Goal: Check status: Check status

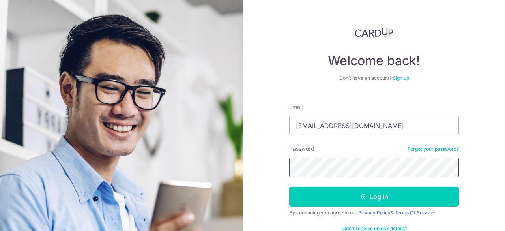
click at [289, 187] on button "Log in" at bounding box center [374, 197] width 170 height 20
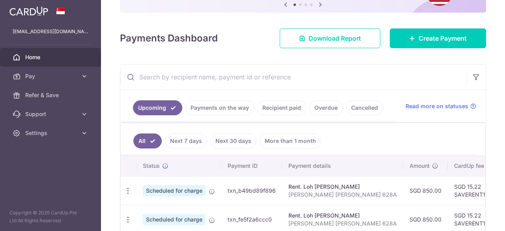
click at [207, 106] on link "Payments on the way" at bounding box center [220, 107] width 69 height 15
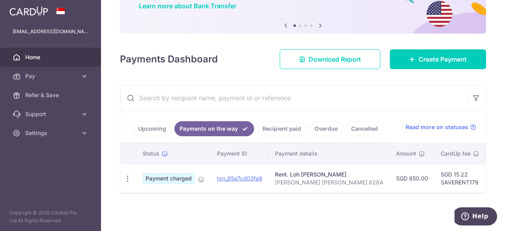
click at [178, 178] on span "Payment charged" at bounding box center [169, 178] width 53 height 11
click at [203, 176] on icon at bounding box center [201, 179] width 6 height 6
click at [154, 180] on span "Payment charged" at bounding box center [169, 178] width 53 height 11
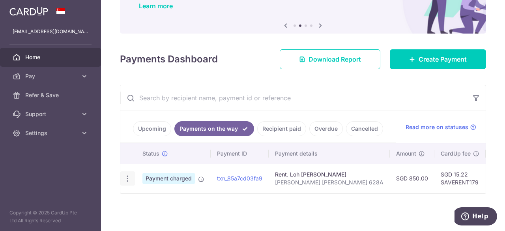
click at [129, 174] on icon "button" at bounding box center [128, 178] width 8 height 8
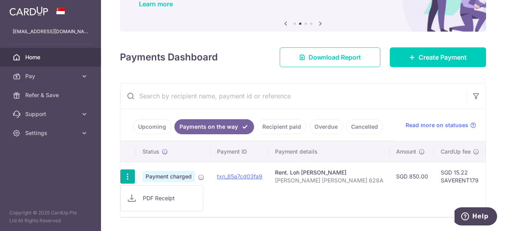
click at [236, 199] on div "Status Payment ID Payment details Amount CardUp fee Total amt. Charge date Due …" at bounding box center [303, 178] width 366 height 75
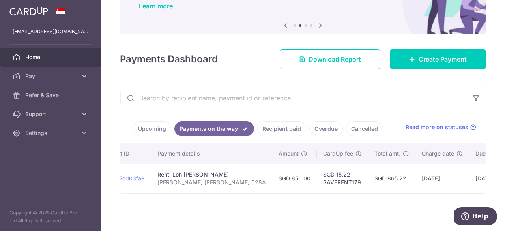
scroll to position [0, 161]
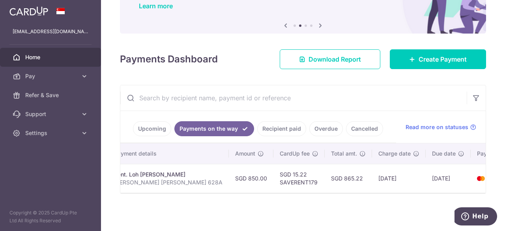
click at [471, 171] on td "3462" at bounding box center [501, 178] width 60 height 29
click at [229, 179] on td "SGD 850.00" at bounding box center [251, 178] width 45 height 29
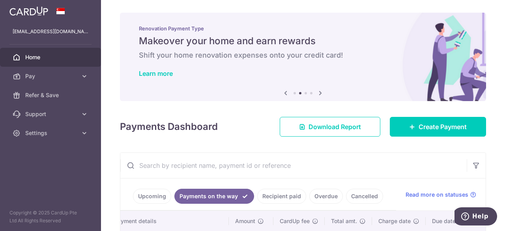
scroll to position [69, 0]
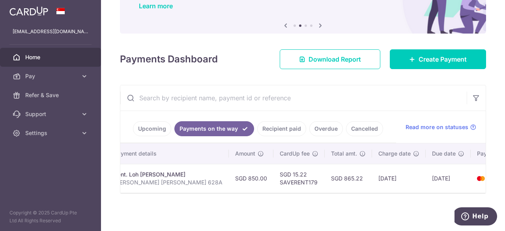
click at [274, 188] on td "SGD 15.22 SAVERENT179" at bounding box center [299, 178] width 51 height 29
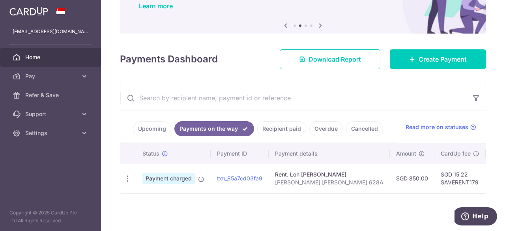
click at [161, 184] on td "Payment charged" at bounding box center [173, 178] width 75 height 29
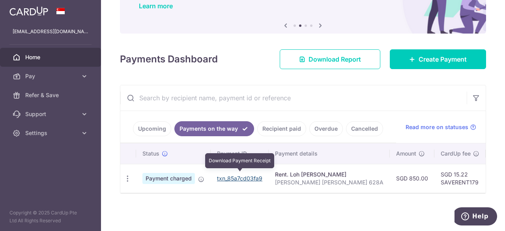
click at [224, 176] on link "txn_85a7cd03fa9" at bounding box center [239, 178] width 45 height 7
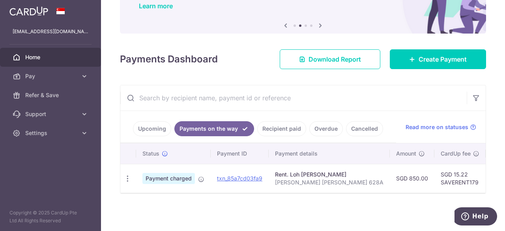
click at [146, 164] on td "Payment charged" at bounding box center [173, 178] width 75 height 29
click at [156, 153] on span "Status" at bounding box center [151, 154] width 17 height 8
click at [169, 178] on span "Payment charged" at bounding box center [169, 178] width 53 height 11
click at [123, 176] on div "PDF Receipt" at bounding box center [127, 178] width 15 height 15
click at [126, 176] on icon "button" at bounding box center [128, 178] width 8 height 8
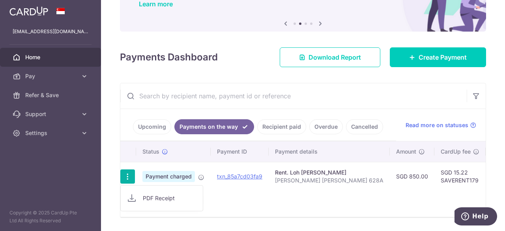
click at [322, 180] on p "[PERSON_NAME] [PERSON_NAME] 628A" at bounding box center [329, 180] width 109 height 8
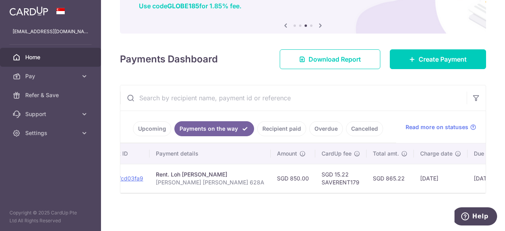
scroll to position [0, 161]
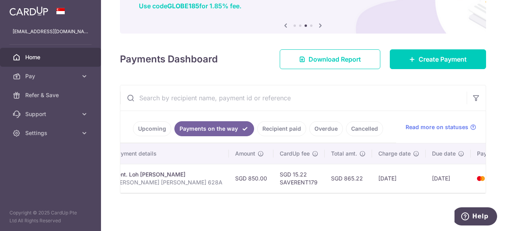
click at [471, 176] on td "3462" at bounding box center [501, 178] width 60 height 29
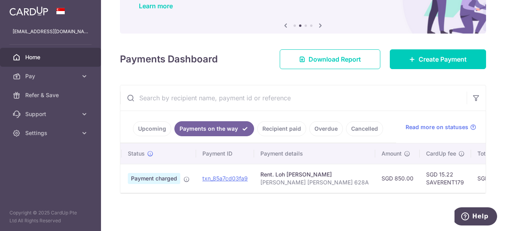
scroll to position [0, 13]
click at [173, 188] on td "Payment charged" at bounding box center [161, 178] width 75 height 29
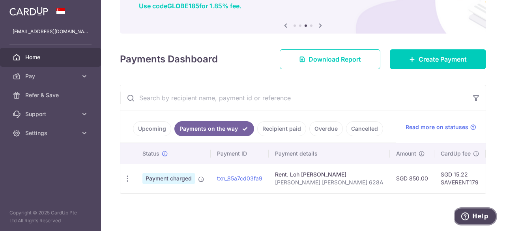
click at [475, 219] on span "Help" at bounding box center [481, 216] width 16 height 7
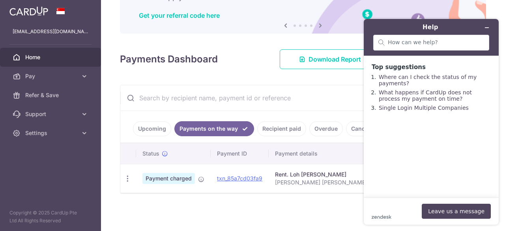
click at [291, 209] on div "× Pause Schedule Pause all future payments in this series Pause just this one p…" at bounding box center [303, 115] width 404 height 231
click at [489, 30] on button "Minimize widget" at bounding box center [487, 27] width 13 height 11
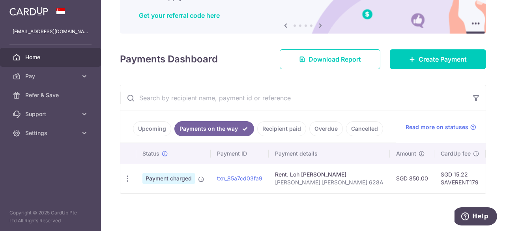
click at [126, 184] on td "PDF Receipt" at bounding box center [128, 178] width 16 height 29
click at [126, 175] on icon "button" at bounding box center [128, 178] width 8 height 8
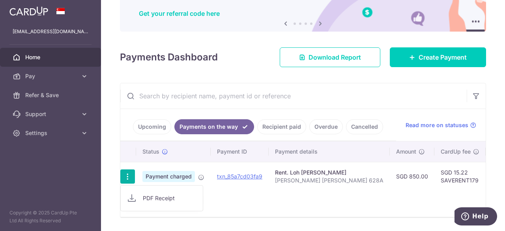
click at [363, 220] on div "× Pause Schedule Pause all future payments in this series Pause just this one p…" at bounding box center [303, 115] width 404 height 231
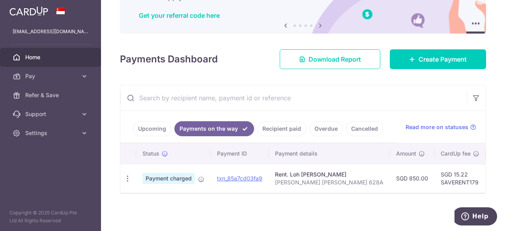
scroll to position [0, 161]
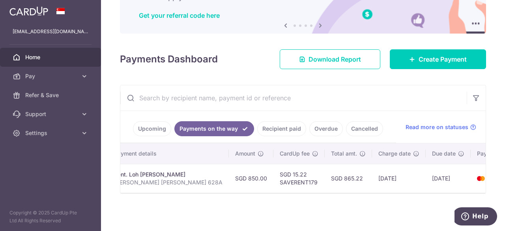
click at [471, 169] on td "3462" at bounding box center [501, 178] width 60 height 29
click at [274, 172] on td "SGD 15.22 SAVERENT179" at bounding box center [299, 178] width 51 height 29
drag, startPoint x: 248, startPoint y: 188, endPoint x: 238, endPoint y: 189, distance: 9.5
click at [238, 189] on div "Status Payment ID Payment details Amount CardUp fee Total amt. Charge date Due …" at bounding box center [303, 167] width 366 height 49
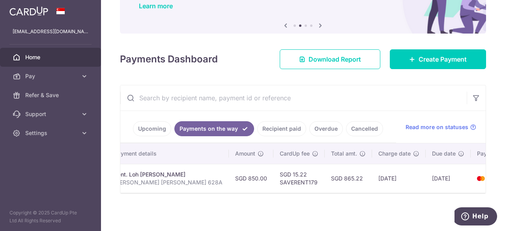
click at [473, 126] on div "Upcoming Payments on the way Recipient paid Overdue Cancelled Read more on stat…" at bounding box center [303, 127] width 366 height 32
click at [471, 127] on icon at bounding box center [473, 127] width 6 height 6
